Goal: Book appointment/travel/reservation

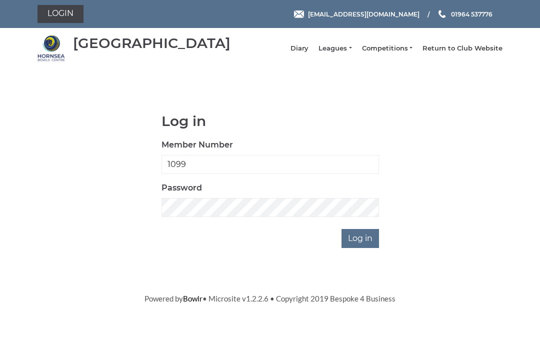
type input "1099"
click at [360, 245] on input "Log in" at bounding box center [359, 238] width 37 height 19
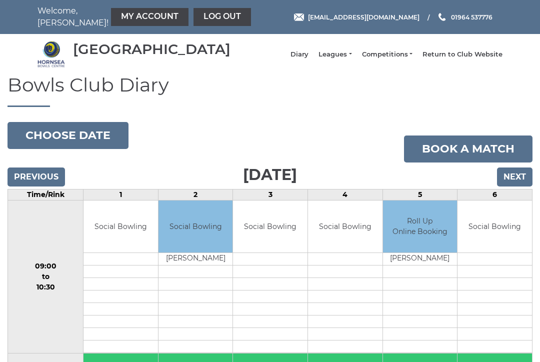
click at [64, 142] on button "Choose date" at bounding box center [67, 135] width 121 height 27
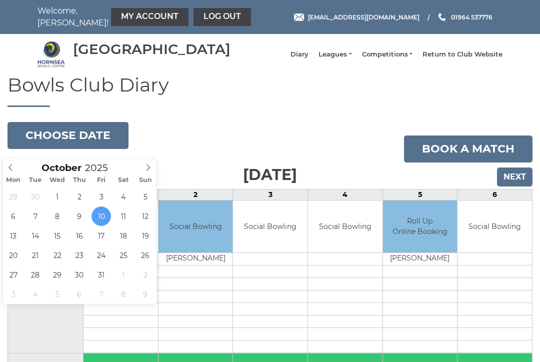
type input "2025-10-14"
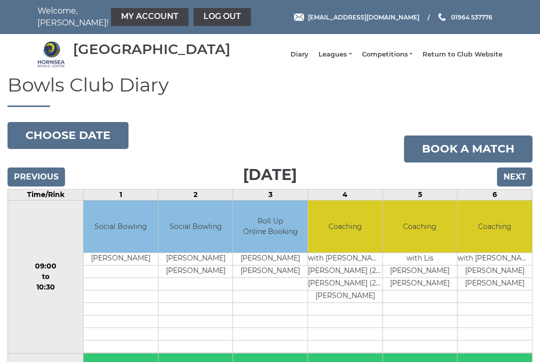
click at [66, 141] on button "Choose date" at bounding box center [67, 135] width 121 height 27
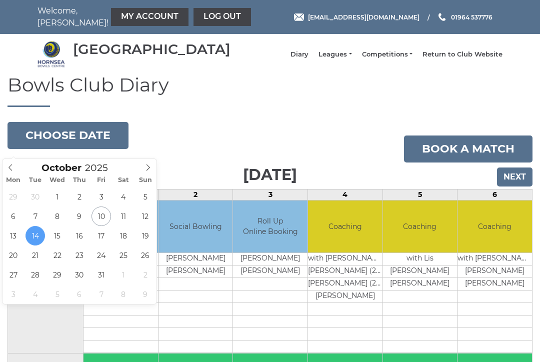
type input "2025-10-15"
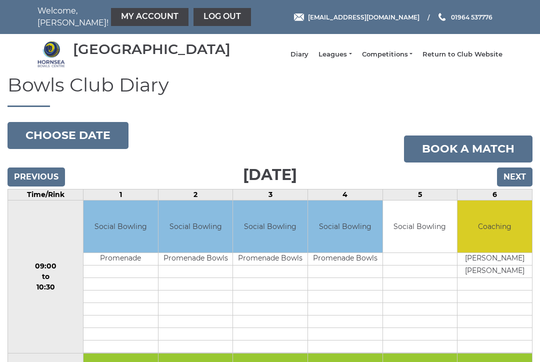
click at [56, 145] on button "Choose date" at bounding box center [67, 135] width 121 height 27
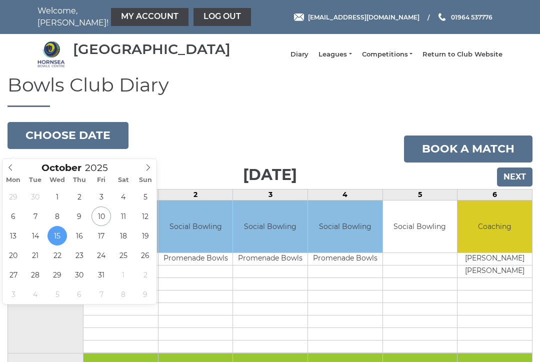
type input "[DATE]"
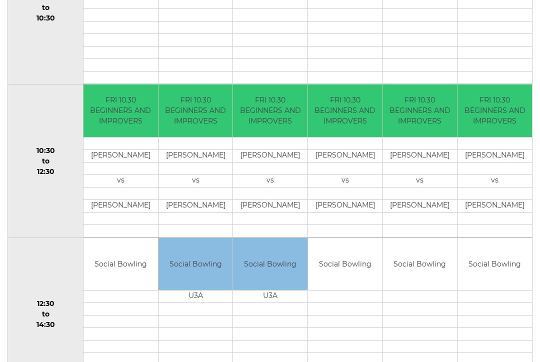
scroll to position [275, 0]
